Goal: Find specific page/section: Find specific page/section

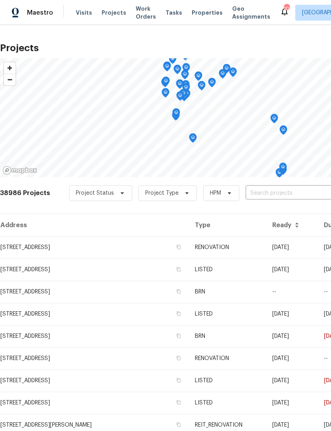
click at [290, 192] on input "text" at bounding box center [291, 193] width 91 height 12
type input "1172 mo"
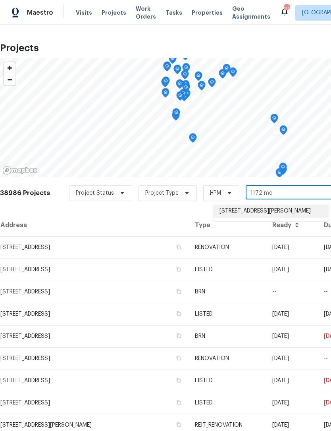
click at [278, 211] on li "[STREET_ADDRESS][PERSON_NAME]" at bounding box center [270, 211] width 115 height 13
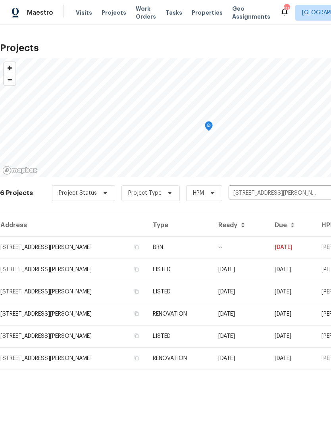
click at [255, 246] on td "--" at bounding box center [240, 247] width 56 height 22
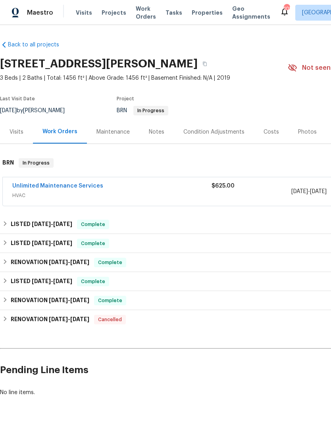
click at [167, 190] on div "Unlimited Maintenance Services" at bounding box center [111, 187] width 199 height 10
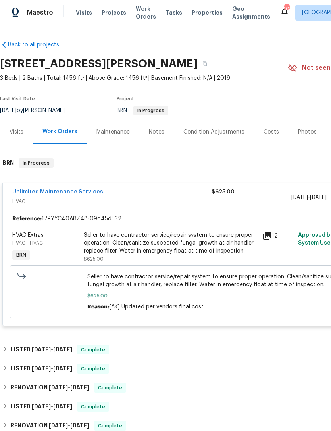
click at [79, 12] on span "Visits" at bounding box center [84, 13] width 16 height 8
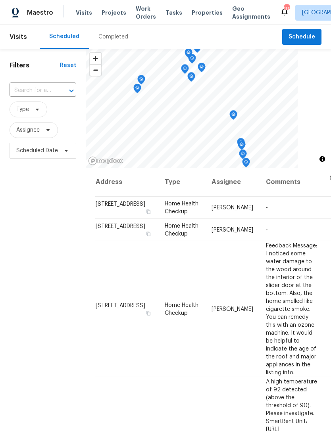
click at [42, 84] on input "text" at bounding box center [32, 90] width 44 height 12
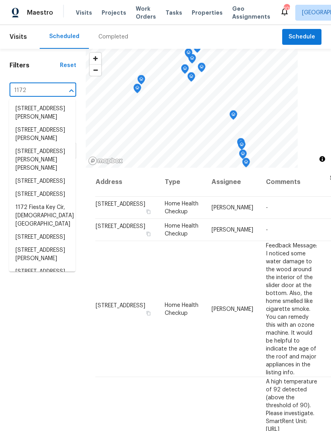
type input "1172 m"
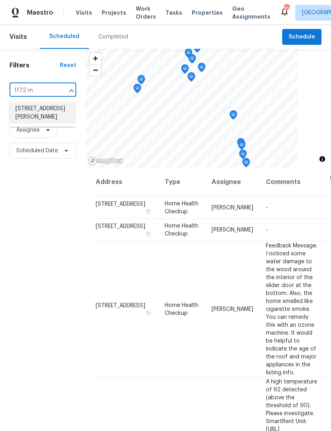
click at [37, 108] on li "[STREET_ADDRESS][PERSON_NAME]" at bounding box center [42, 112] width 66 height 21
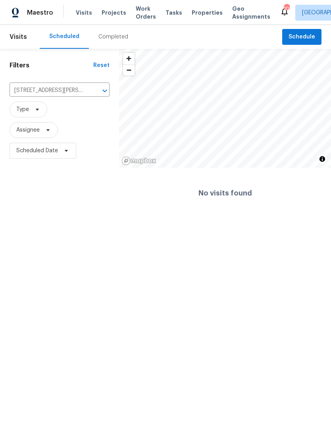
click at [106, 13] on span "Projects" at bounding box center [114, 13] width 25 height 8
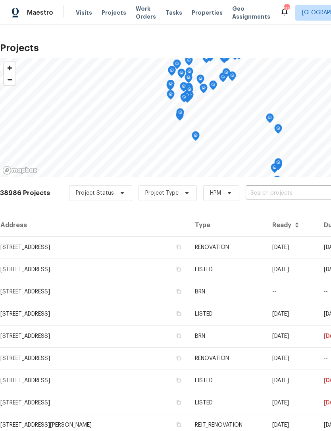
click at [272, 192] on input "text" at bounding box center [291, 193] width 91 height 12
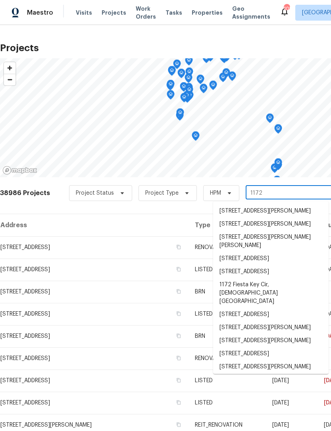
type input "1172 m"
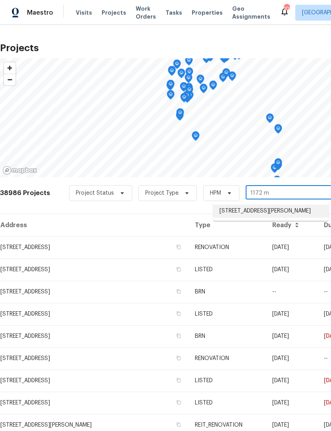
click at [261, 209] on li "[STREET_ADDRESS][PERSON_NAME]" at bounding box center [270, 211] width 115 height 13
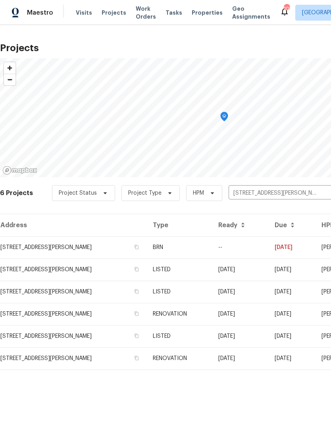
click at [137, 10] on span "Work Orders" at bounding box center [146, 13] width 20 height 16
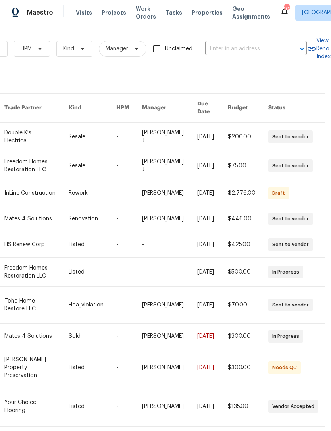
scroll to position [0, 131]
click at [256, 44] on input "text" at bounding box center [244, 49] width 79 height 12
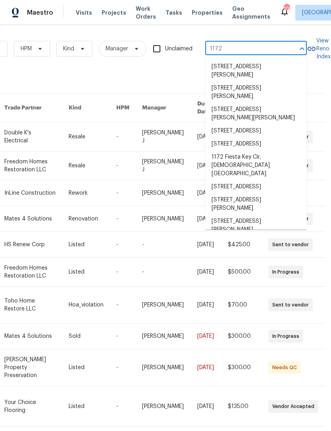
type input "1172 m"
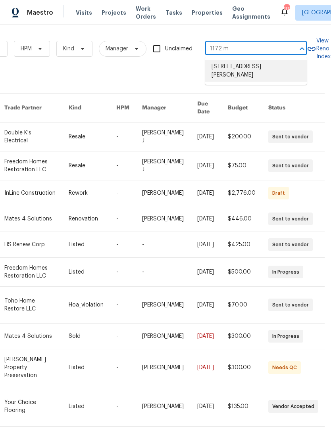
click at [255, 67] on li "[STREET_ADDRESS][PERSON_NAME]" at bounding box center [256, 70] width 102 height 21
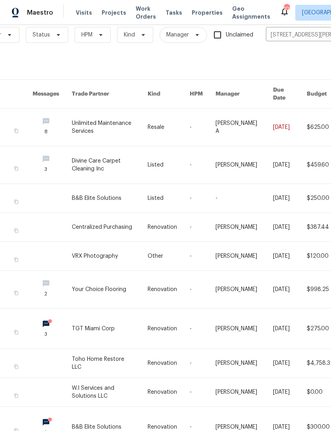
scroll to position [13, 70]
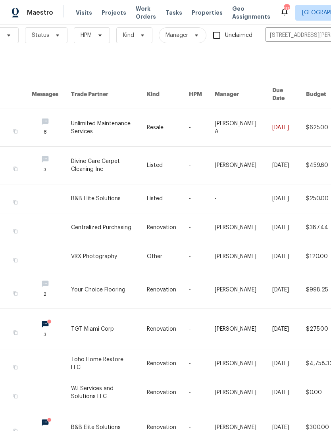
click at [190, 151] on link at bounding box center [202, 165] width 26 height 37
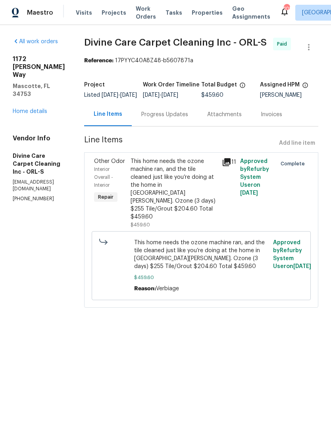
click at [278, 95] on div "[PERSON_NAME]" at bounding box center [289, 95] width 59 height 6
click at [279, 97] on div "[PERSON_NAME]" at bounding box center [289, 95] width 59 height 6
